Goal: Use online tool/utility: Use online tool/utility

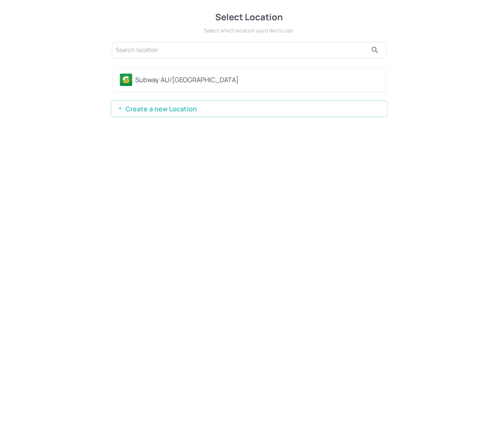
click at [195, 80] on div "Subway AU/[GEOGRAPHIC_DATA]" at bounding box center [256, 80] width 243 height 10
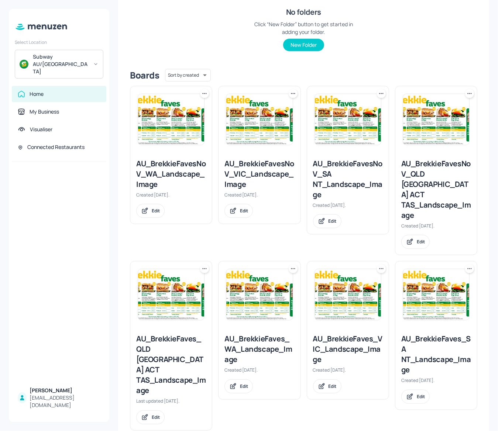
scroll to position [185, 0]
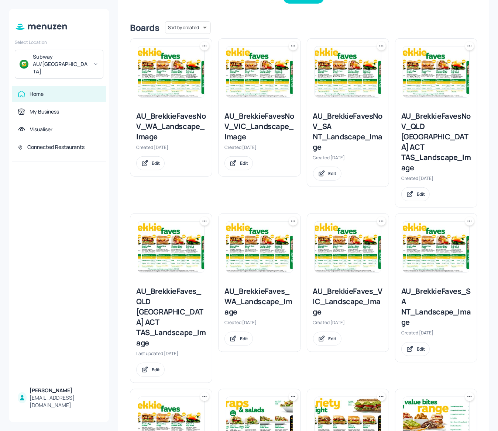
click at [162, 83] on img at bounding box center [171, 72] width 66 height 51
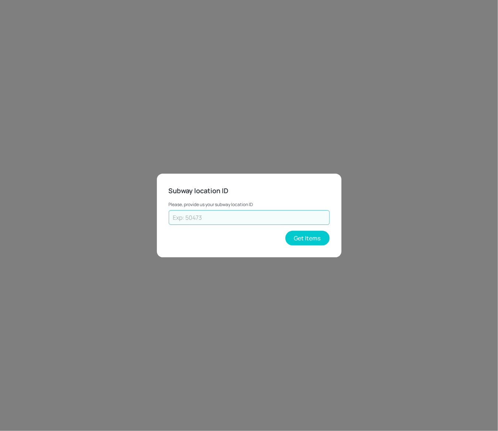
click at [234, 213] on input "text" at bounding box center [249, 217] width 161 height 15
click at [309, 237] on button "Get Items" at bounding box center [307, 238] width 44 height 15
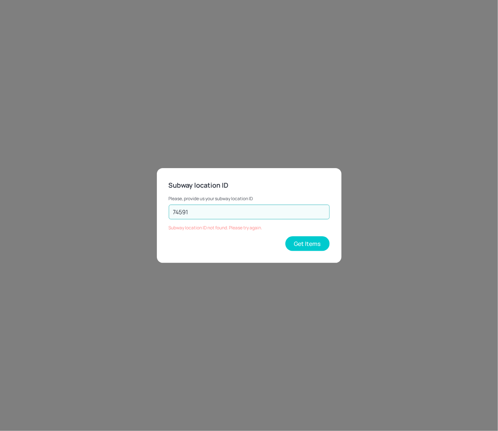
drag, startPoint x: 195, startPoint y: 215, endPoint x: 144, endPoint y: 209, distance: 51.3
click at [144, 209] on div "Subway location ID Please, provide us your subway location ID 74591 ​ Subway lo…" at bounding box center [249, 215] width 498 height 431
type input "36076"
click at [320, 243] on button "Get Items" at bounding box center [307, 244] width 44 height 15
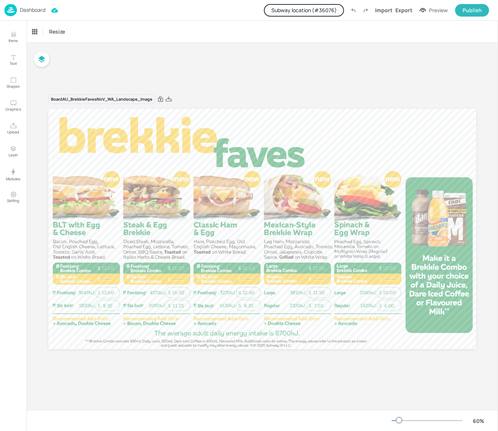
click at [34, 11] on p "Dashboard" at bounding box center [32, 9] width 25 height 5
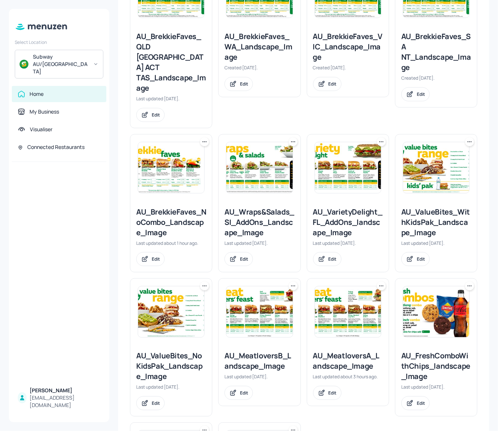
scroll to position [543, 0]
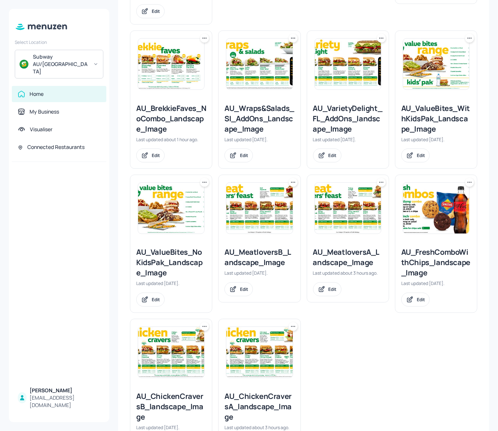
click at [175, 327] on img at bounding box center [171, 352] width 66 height 51
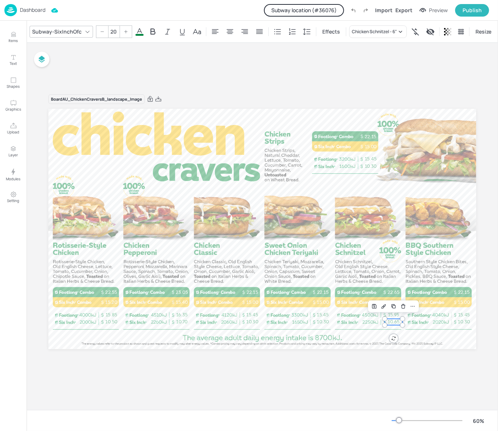
click at [396, 322] on span "10.65" at bounding box center [394, 322] width 12 height 5
click at [400, 30] on icon at bounding box center [400, 31] width 7 height 7
